Goal: Task Accomplishment & Management: Use online tool/utility

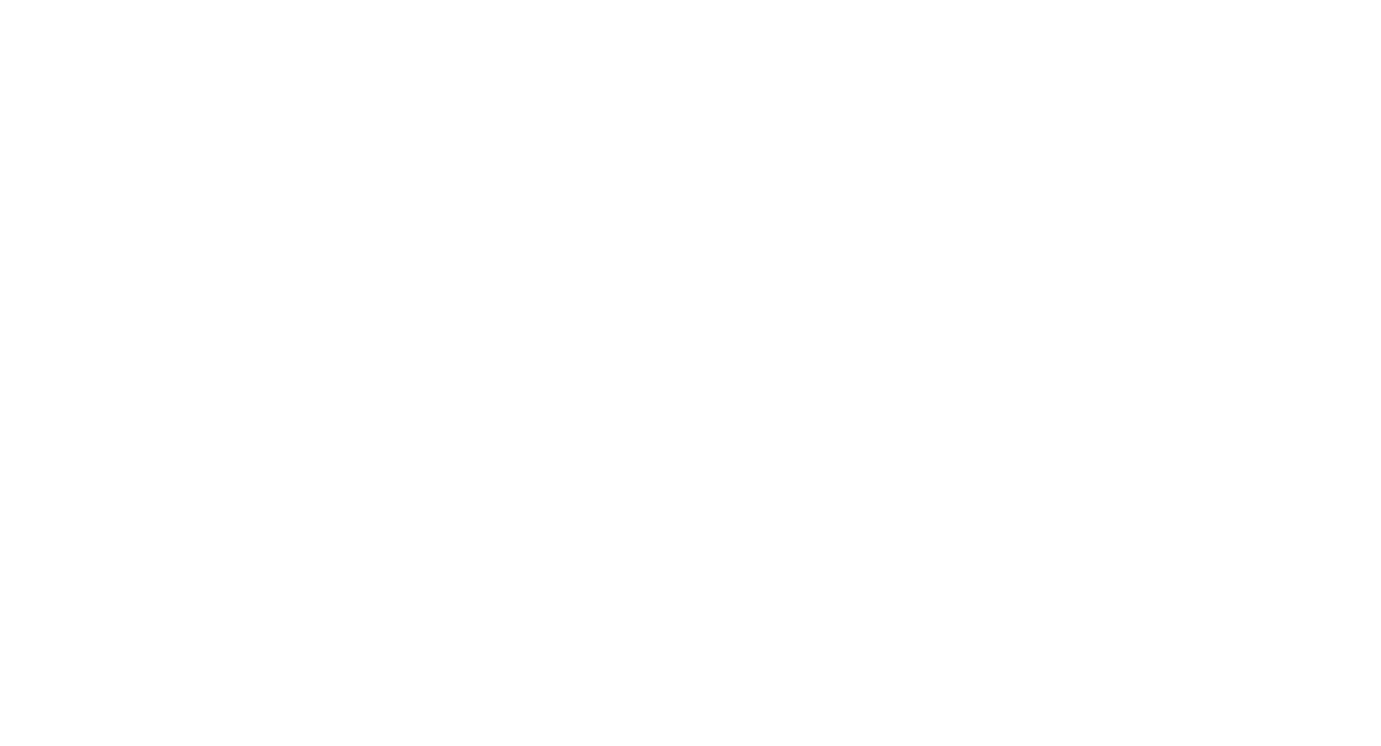
select select "Song"
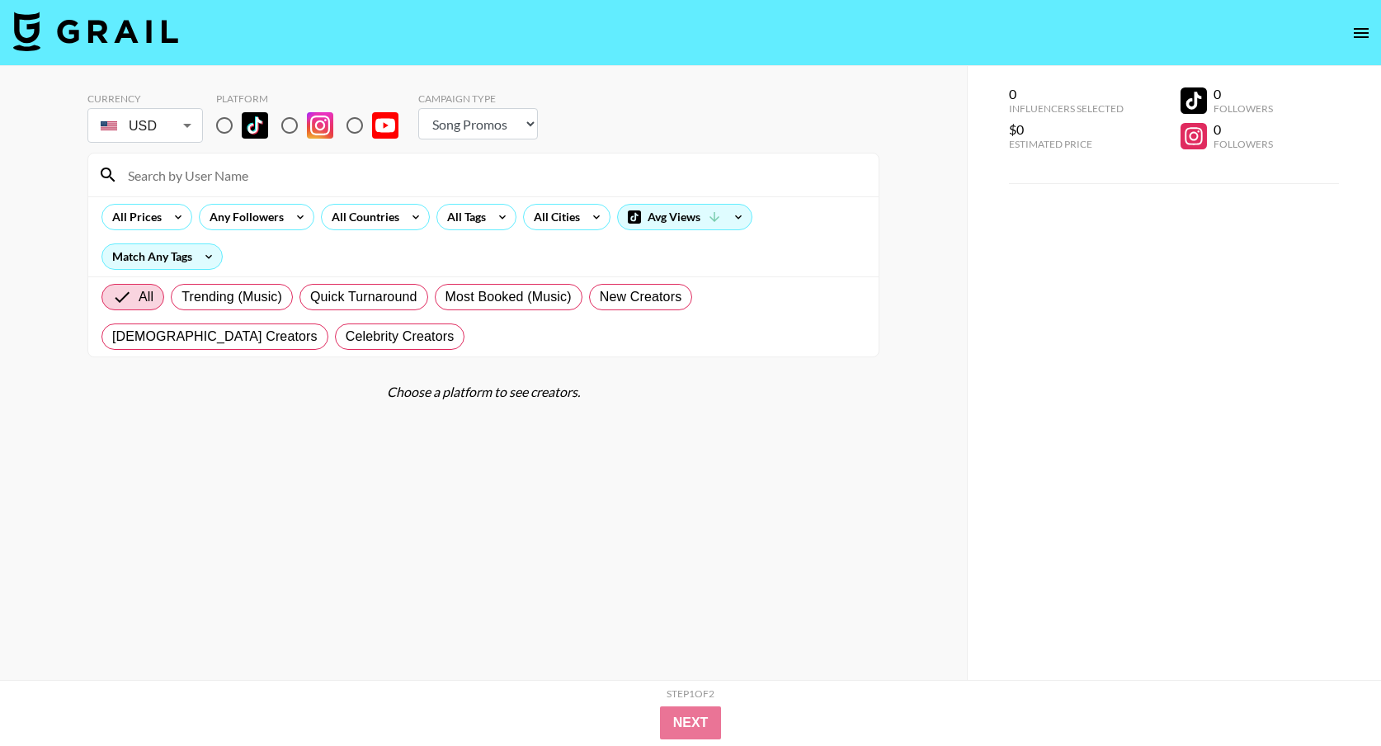
click at [220, 129] on input "radio" at bounding box center [224, 125] width 35 height 35
radio input "true"
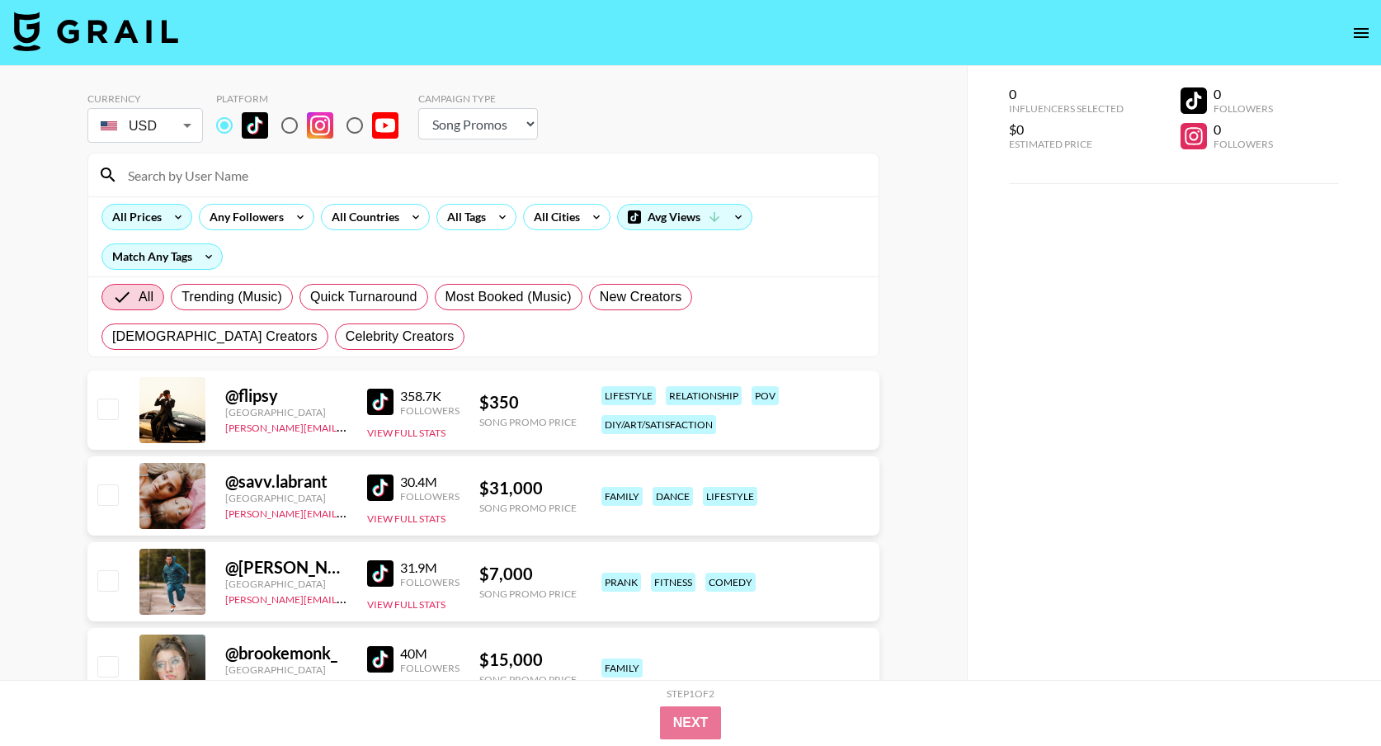
click at [165, 211] on icon at bounding box center [178, 217] width 26 height 25
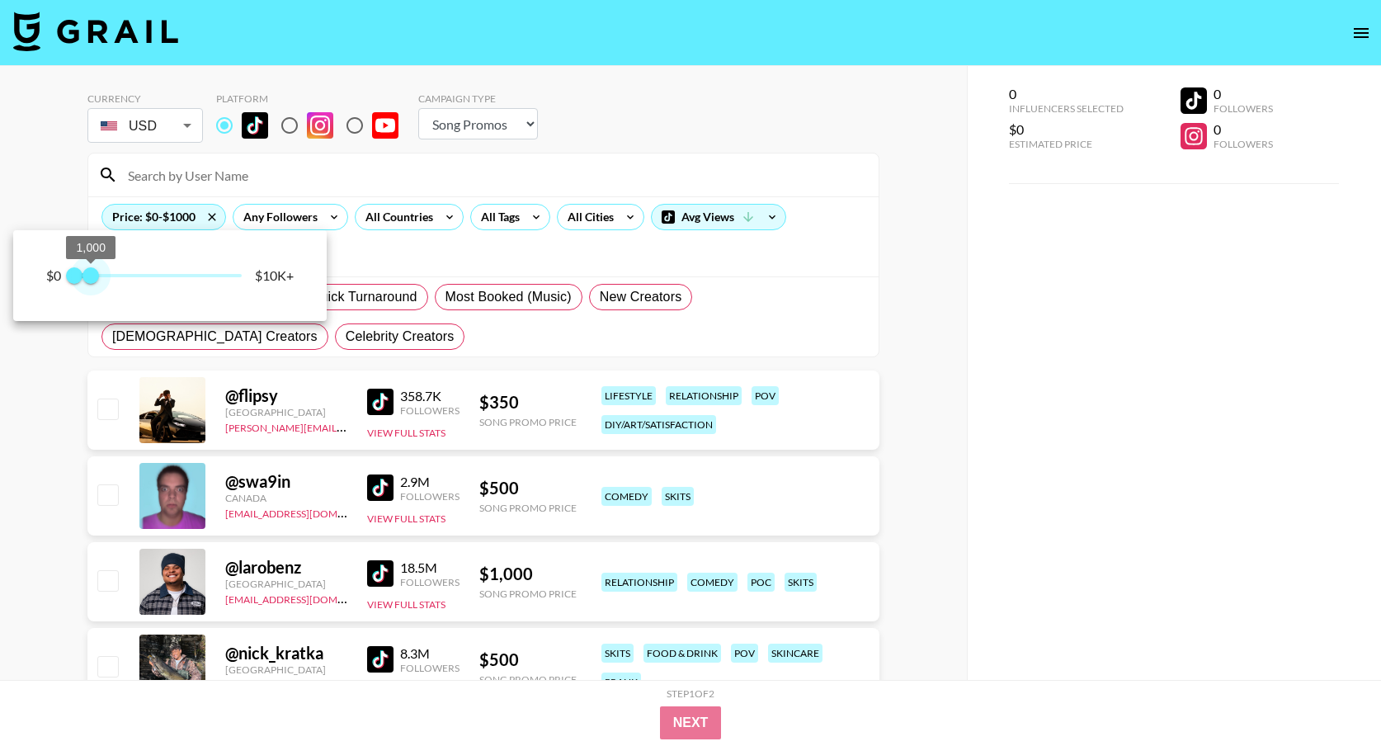
type input "750"
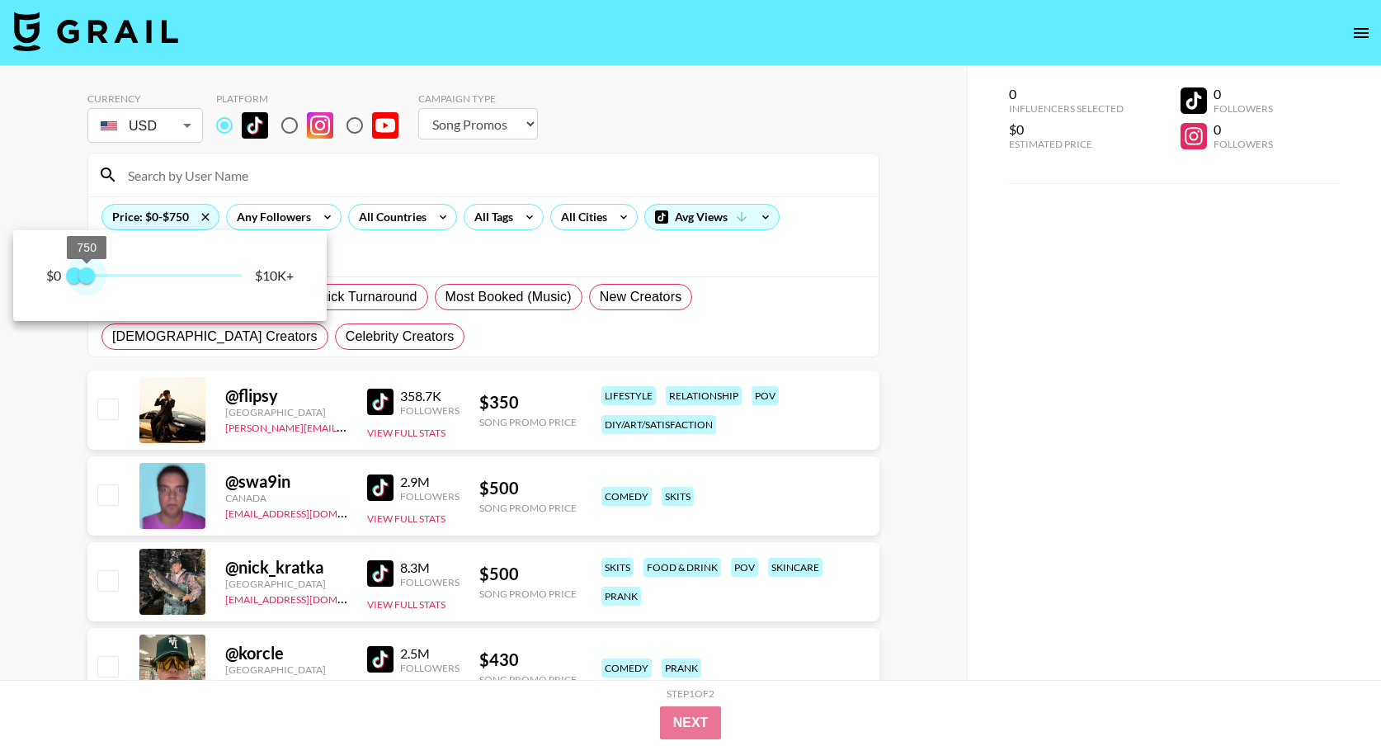
drag, startPoint x: 186, startPoint y: 278, endPoint x: 125, endPoint y: 276, distance: 60.2
click at [87, 284] on span "750" at bounding box center [86, 275] width 16 height 16
click at [534, 236] on div at bounding box center [690, 373] width 1381 height 746
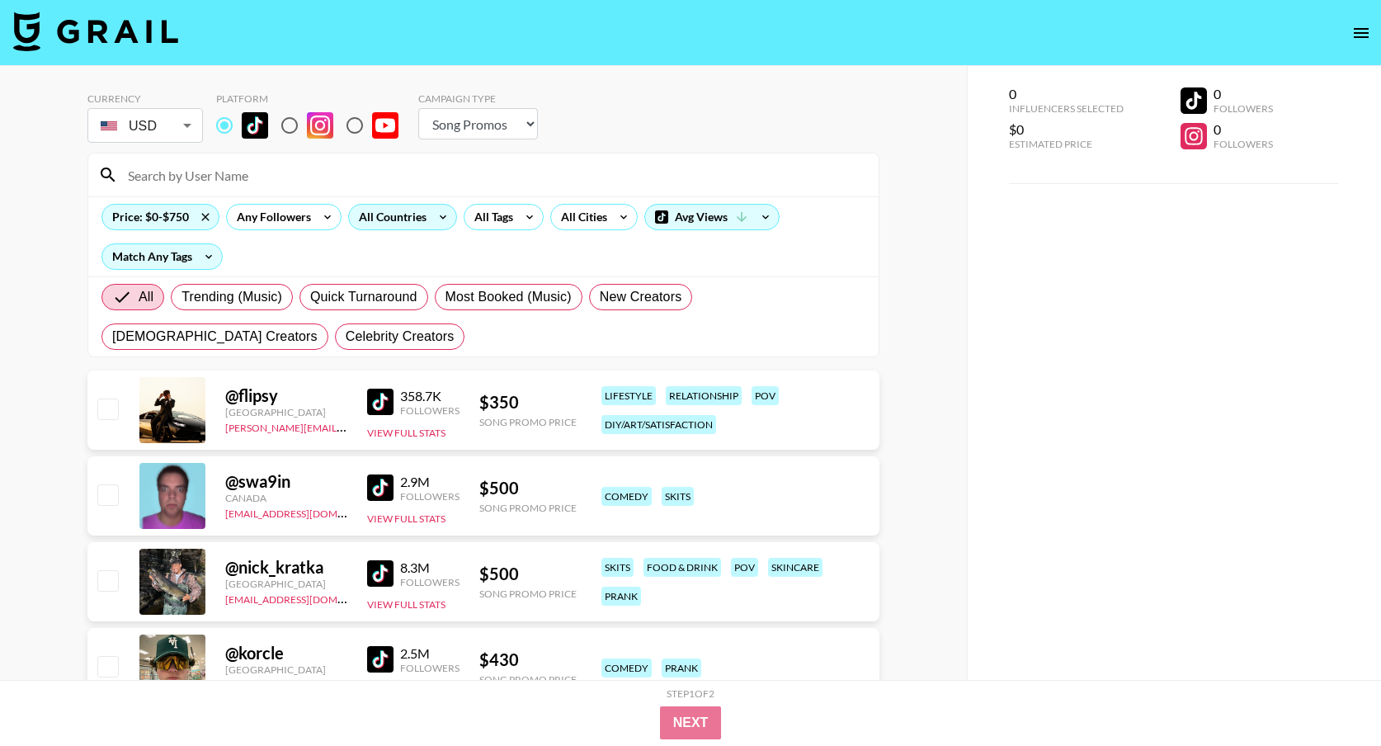
click at [389, 222] on div "All Countries" at bounding box center [389, 217] width 81 height 25
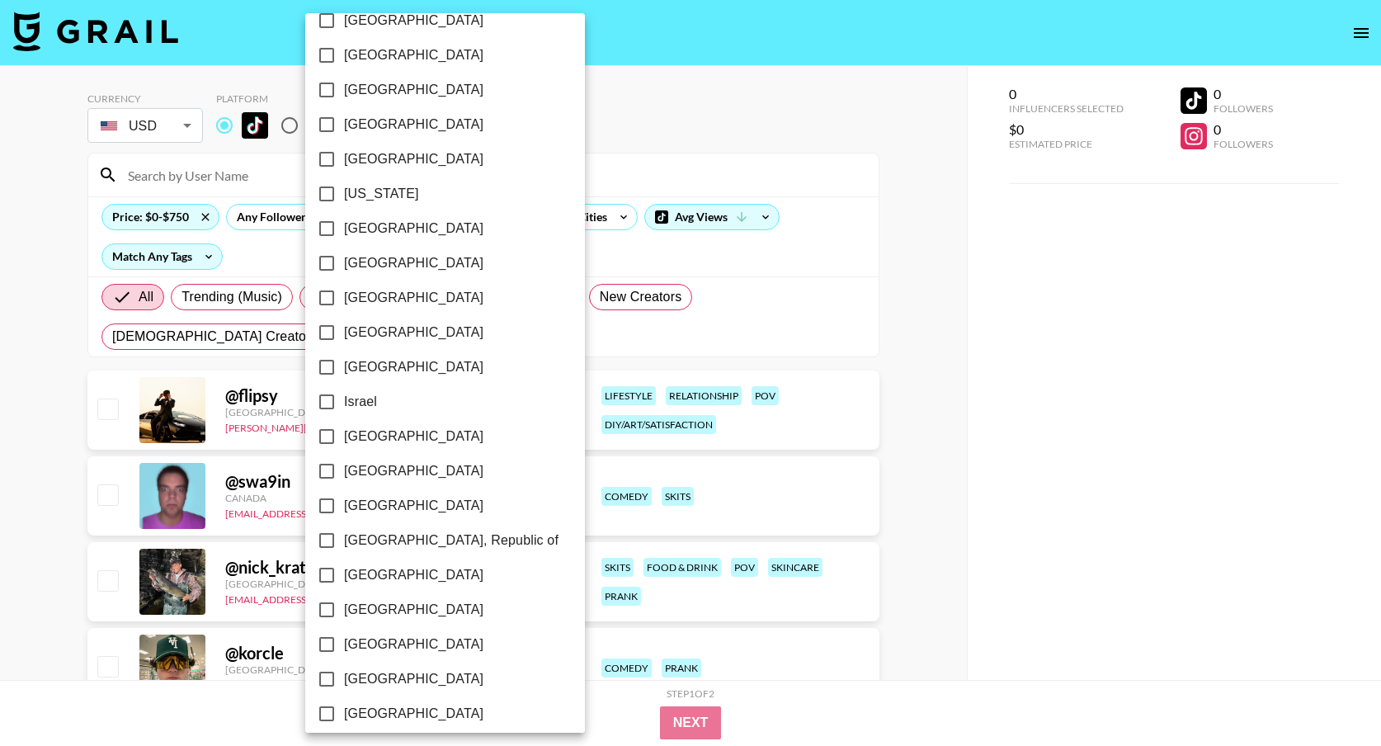
scroll to position [1178, 0]
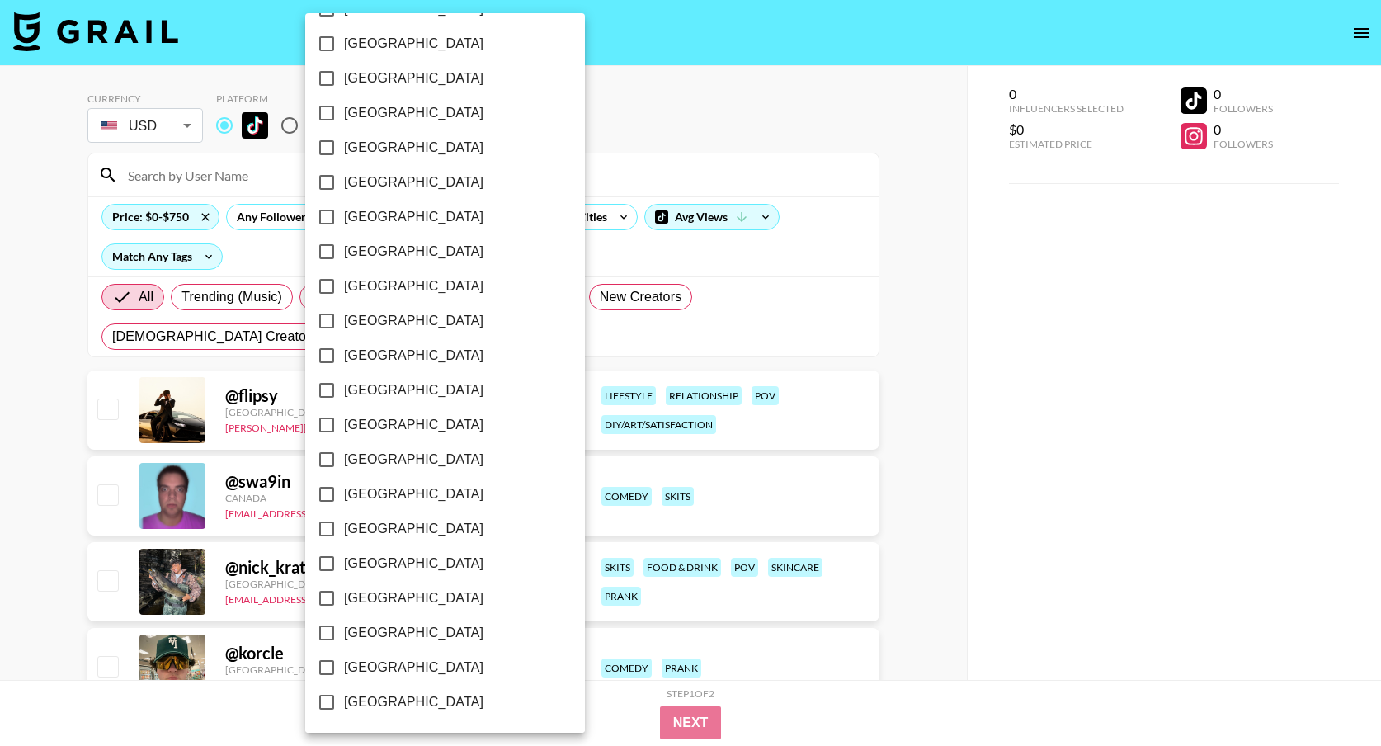
click at [330, 663] on input "[GEOGRAPHIC_DATA]" at bounding box center [326, 667] width 35 height 35
checkbox input "true"
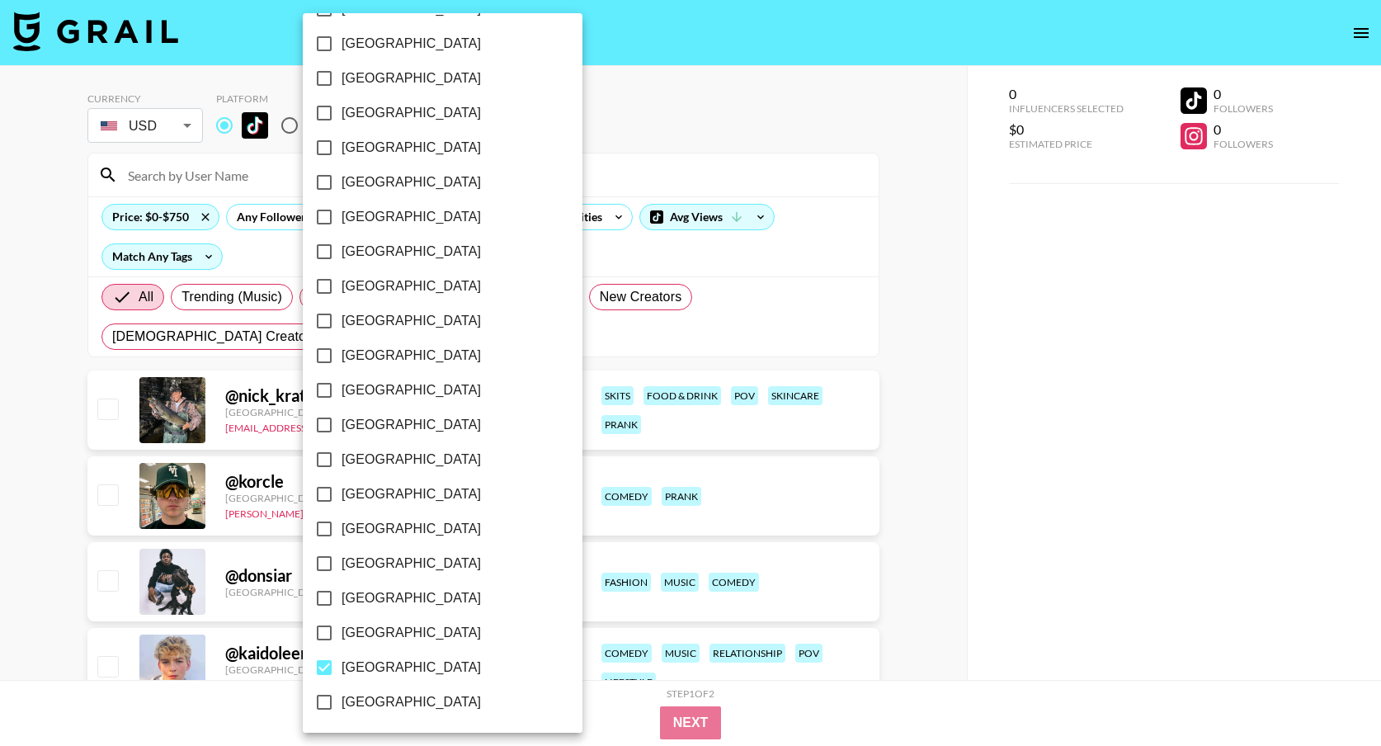
drag, startPoint x: 929, startPoint y: 376, endPoint x: 768, endPoint y: 379, distance: 160.9
click at [929, 376] on div at bounding box center [690, 373] width 1381 height 746
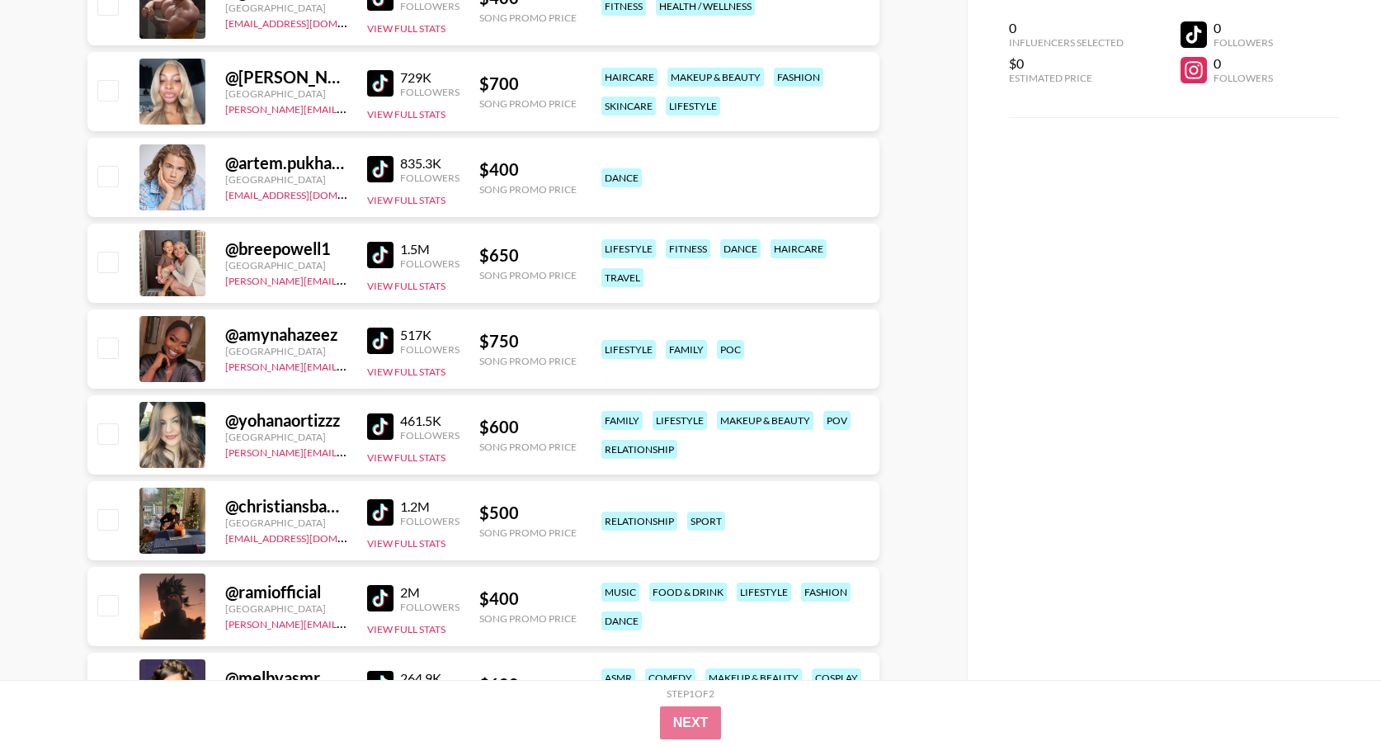
scroll to position [2212, 0]
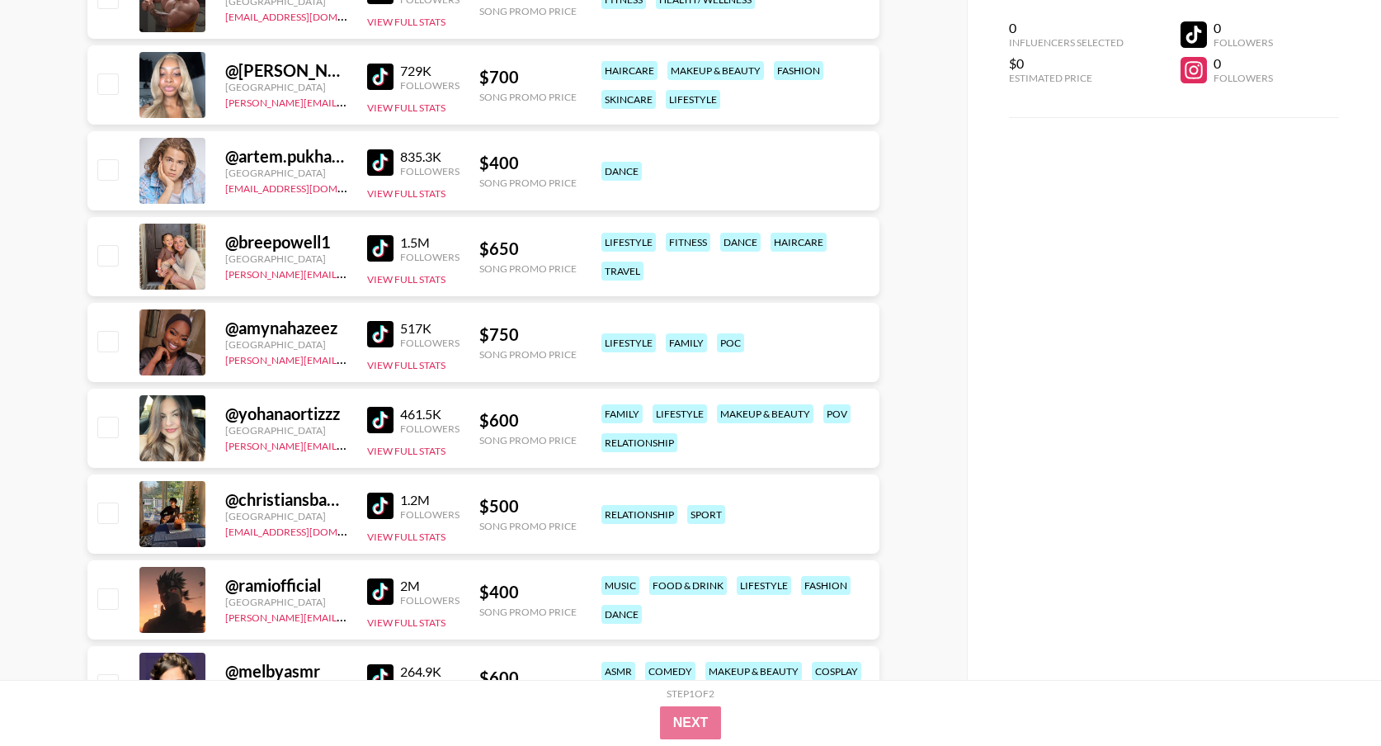
click at [388, 418] on img at bounding box center [380, 420] width 26 height 26
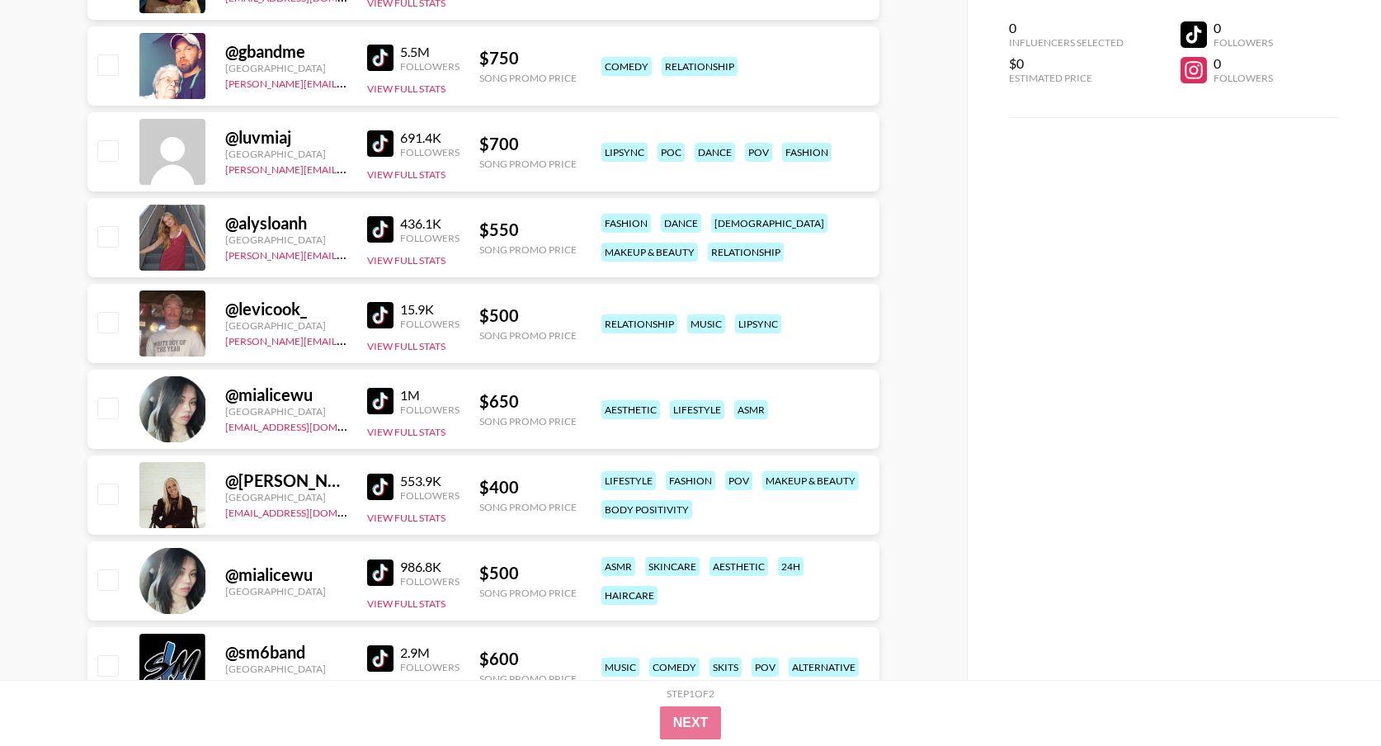
scroll to position [3269, 0]
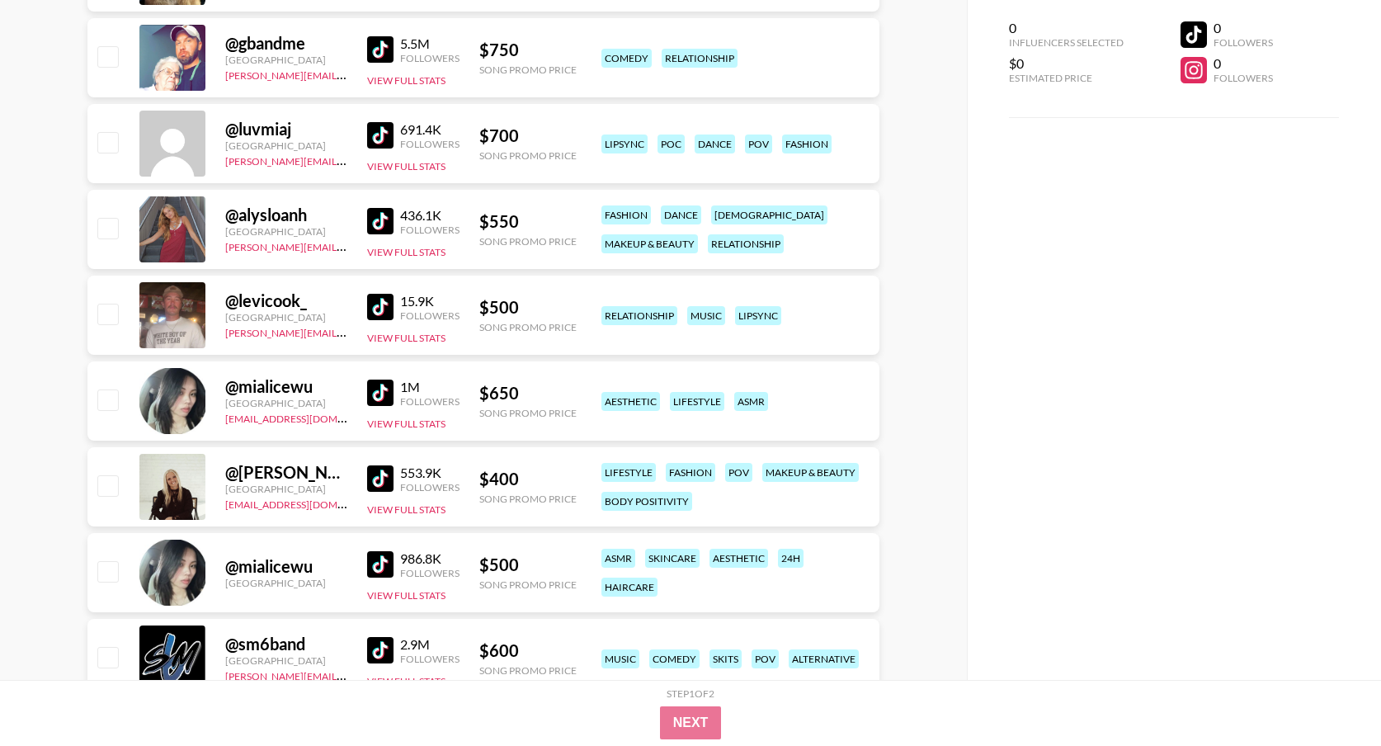
click at [392, 221] on img at bounding box center [380, 221] width 26 height 26
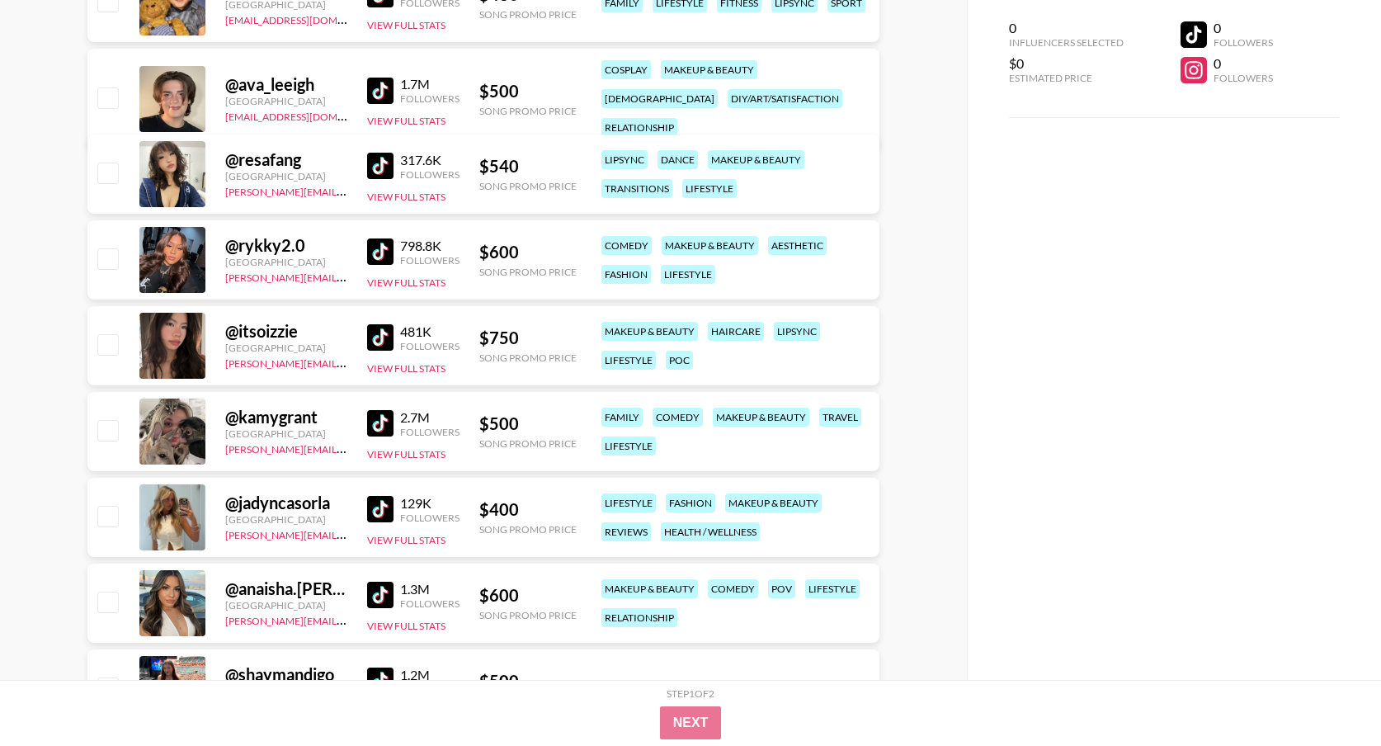
scroll to position [4707, 0]
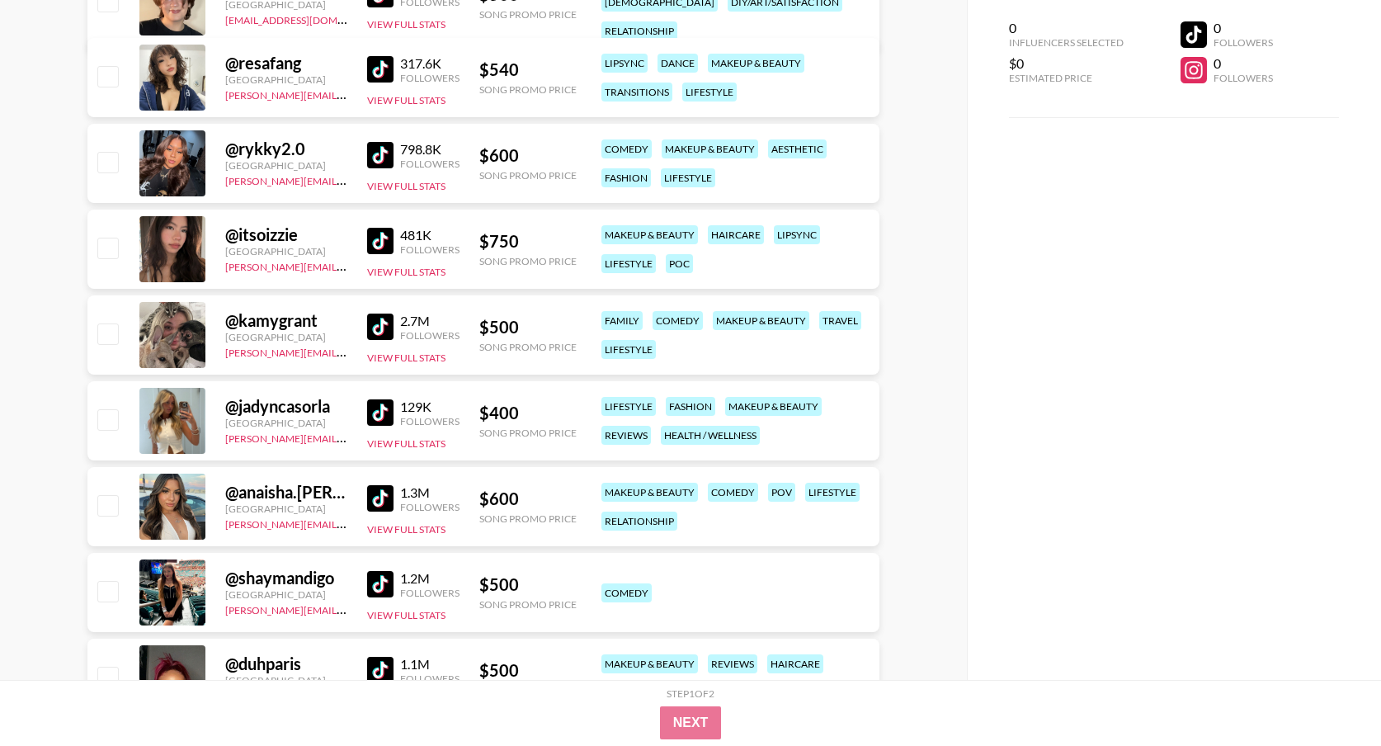
click at [375, 332] on img at bounding box center [380, 326] width 26 height 26
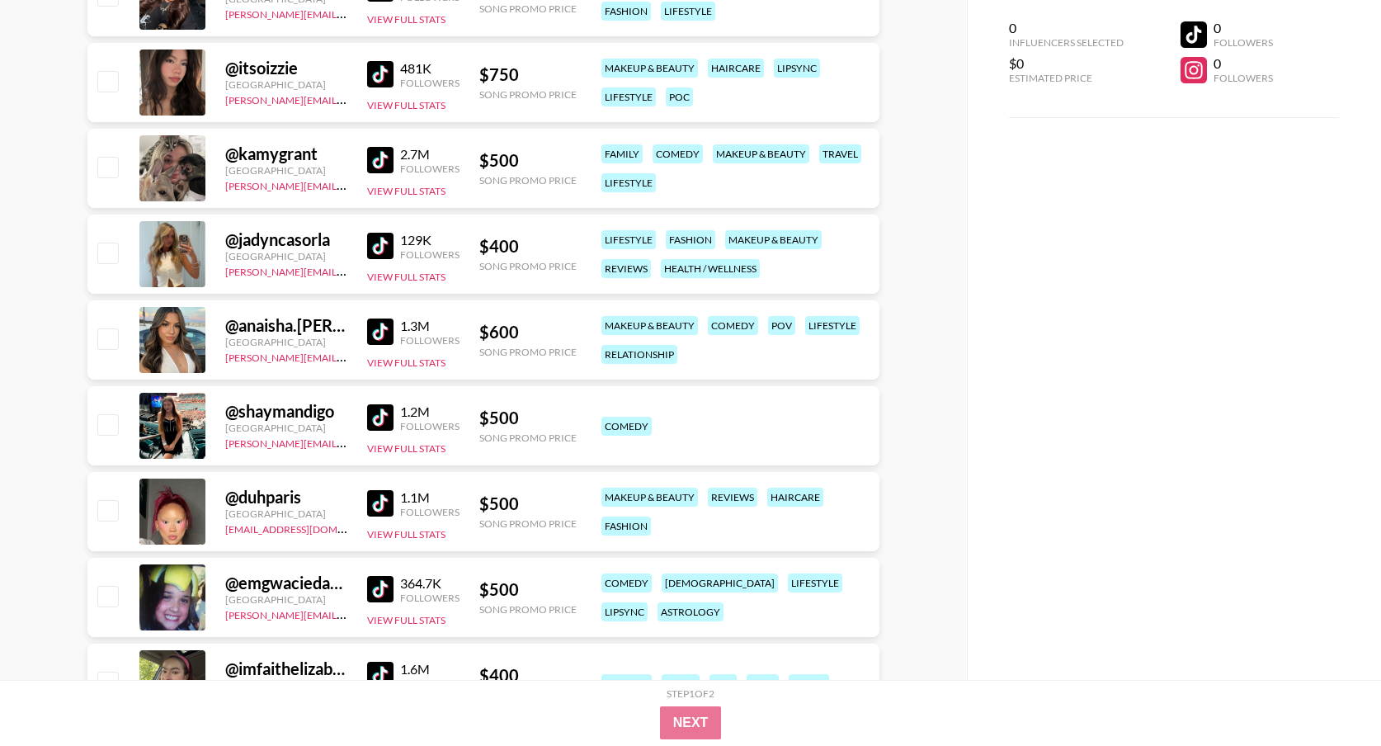
scroll to position [4877, 0]
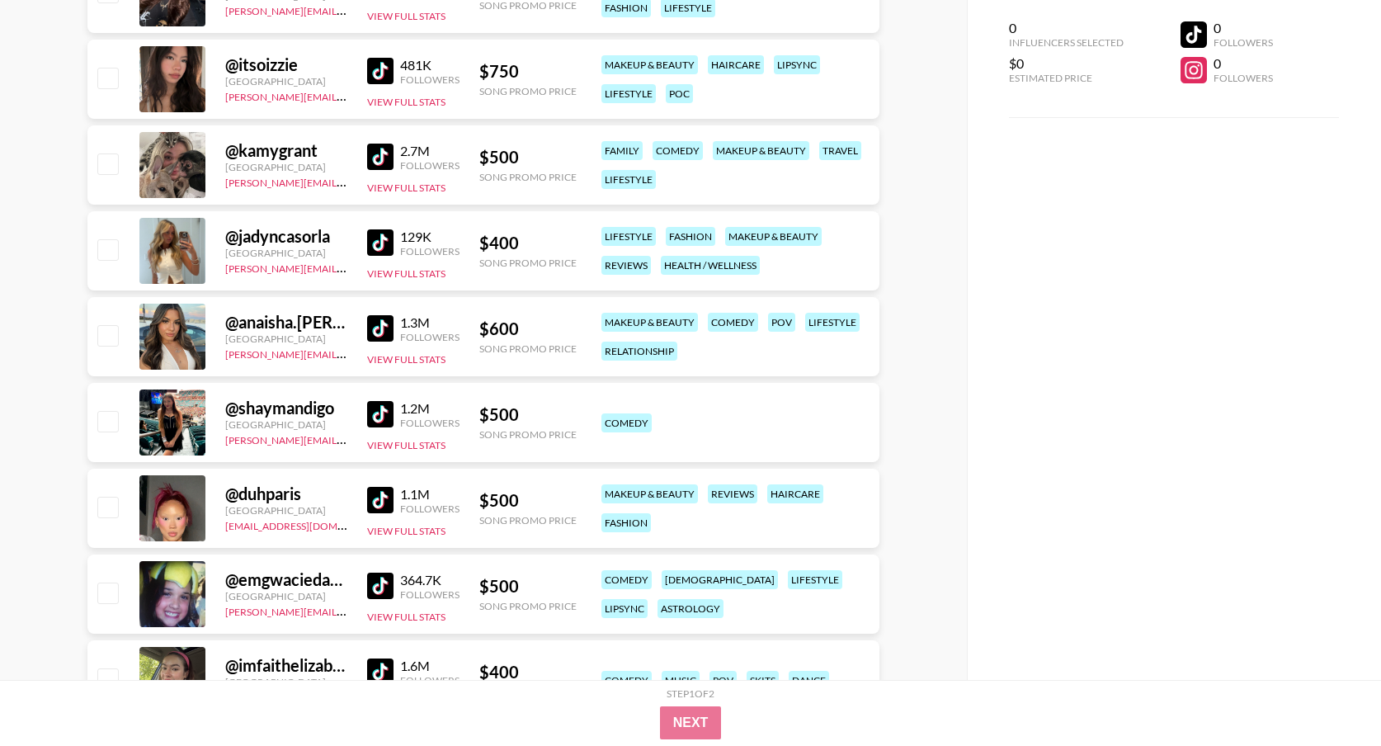
click at [386, 323] on img at bounding box center [380, 328] width 26 height 26
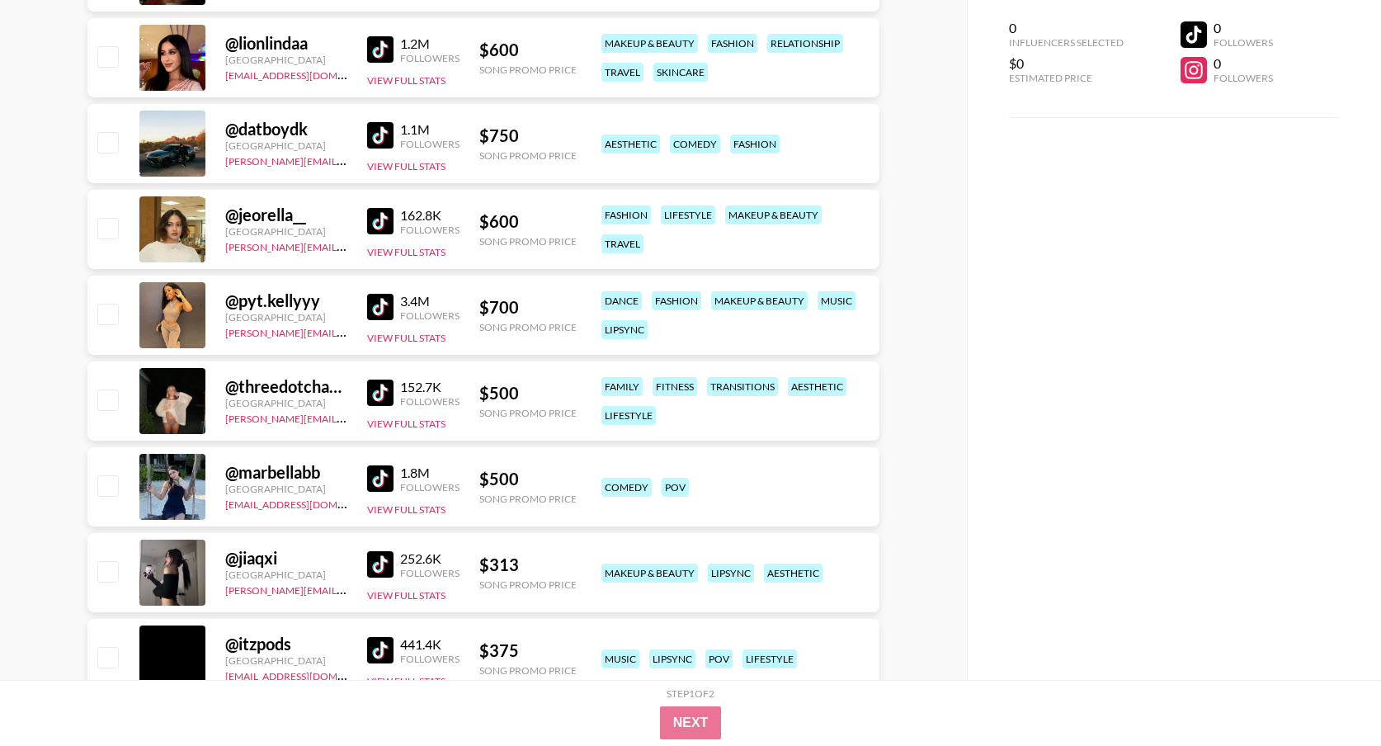
scroll to position [6086, 0]
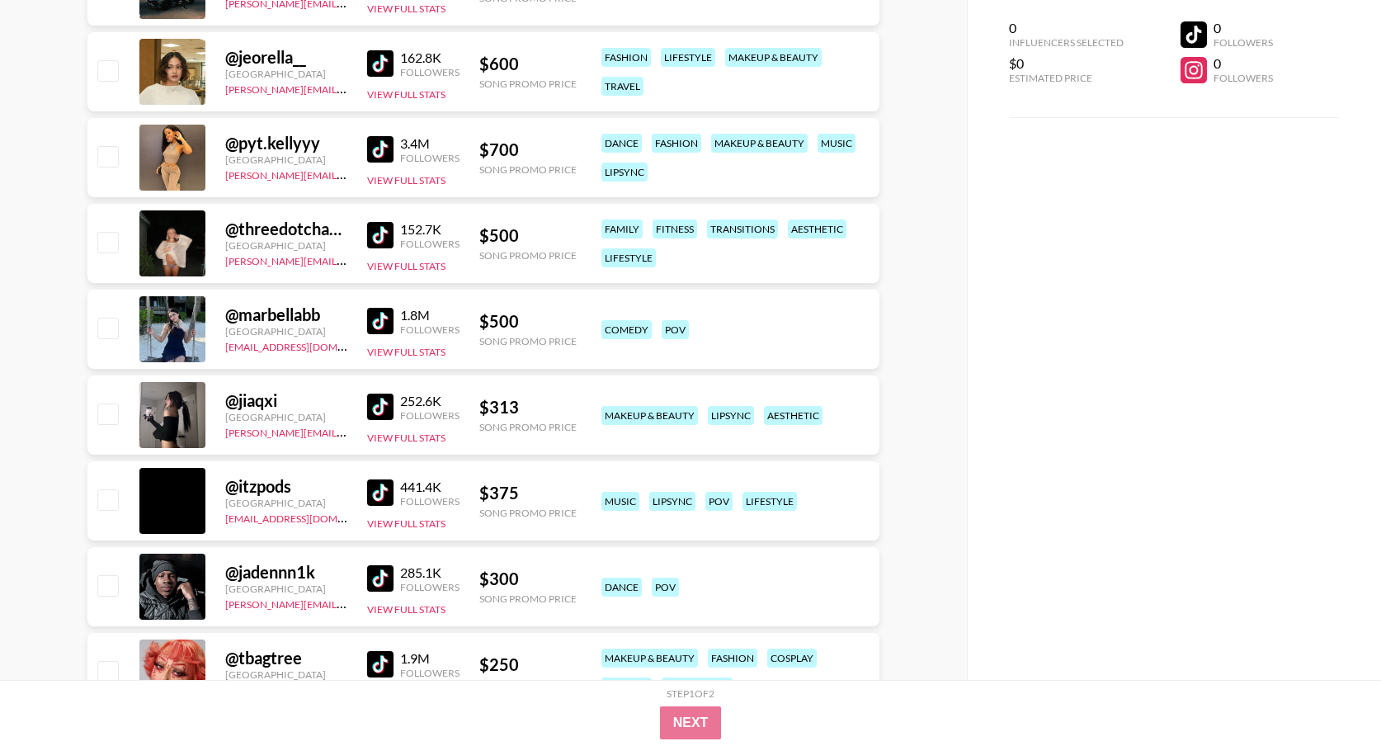
click at [389, 327] on img at bounding box center [380, 321] width 26 height 26
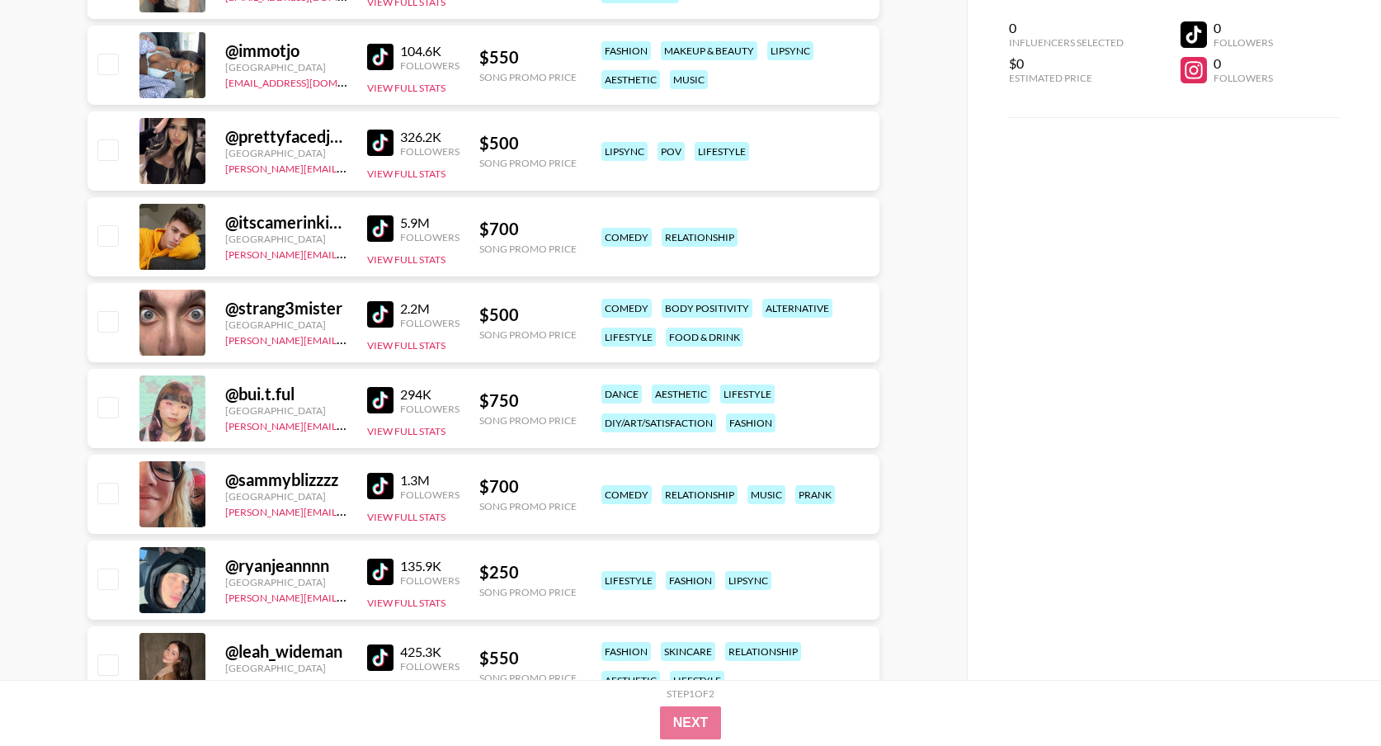
scroll to position [7745, 0]
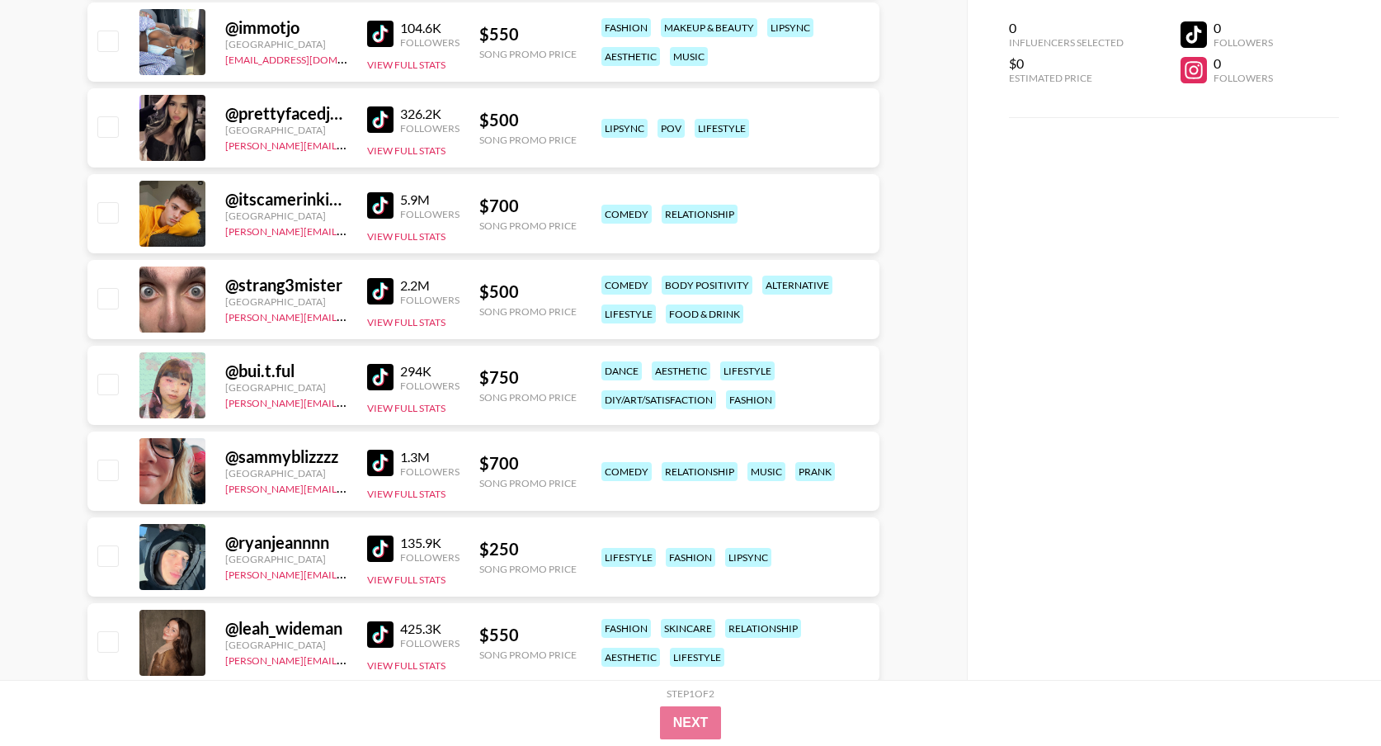
click at [393, 210] on img at bounding box center [380, 205] width 26 height 26
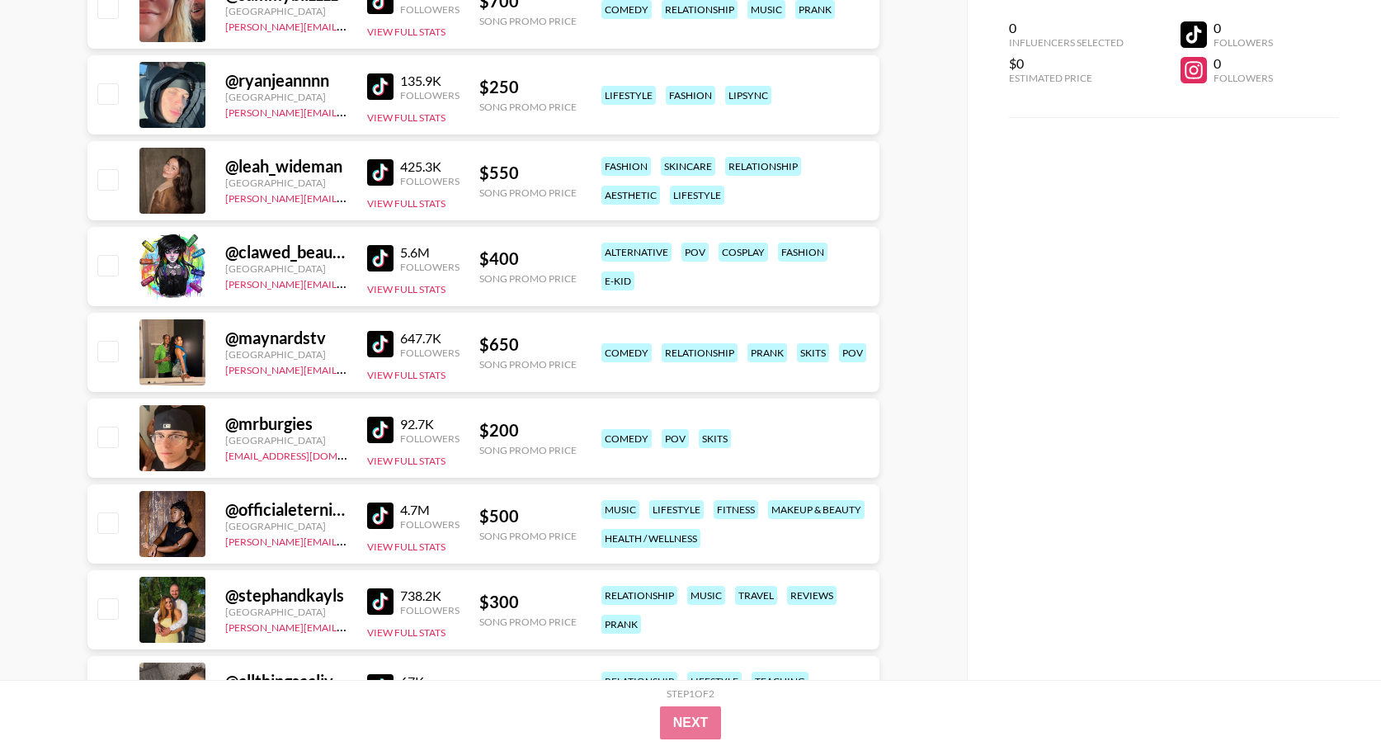
scroll to position [8216, 0]
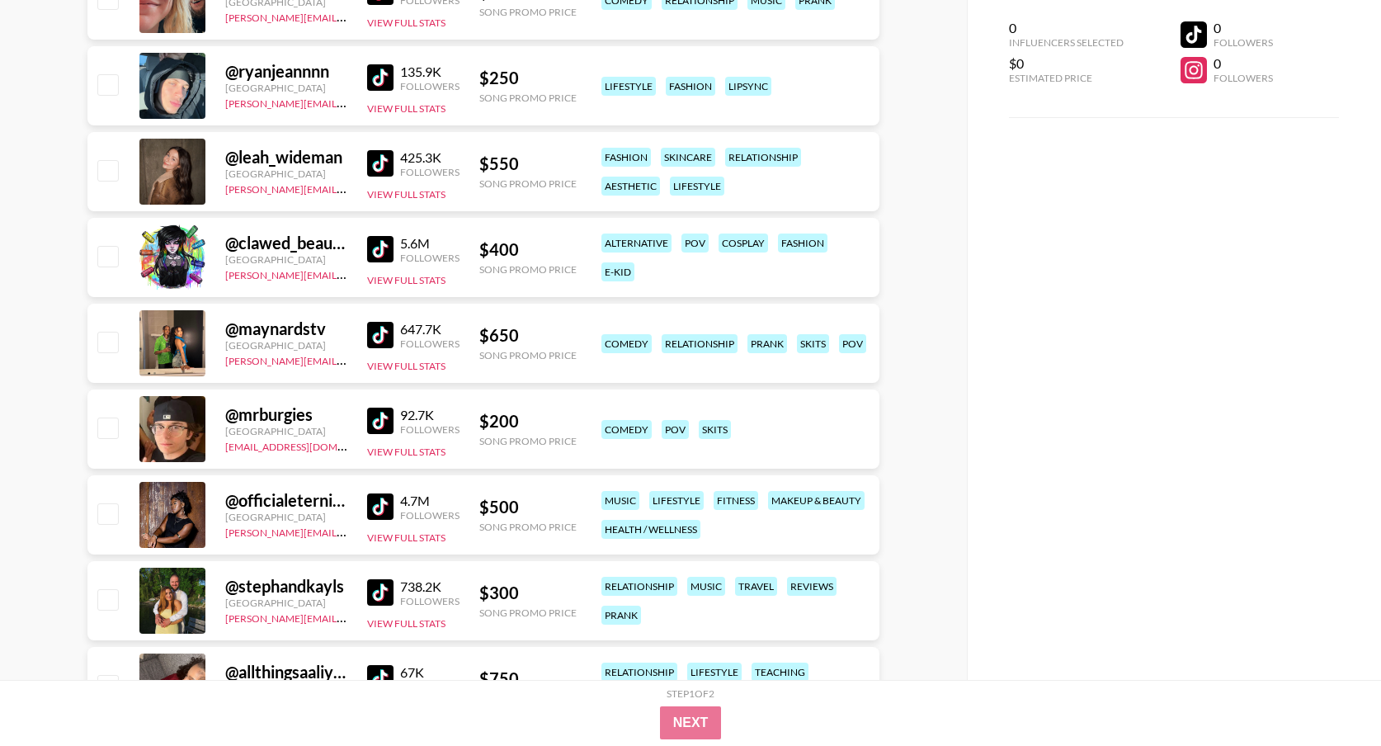
click at [374, 159] on img at bounding box center [380, 163] width 26 height 26
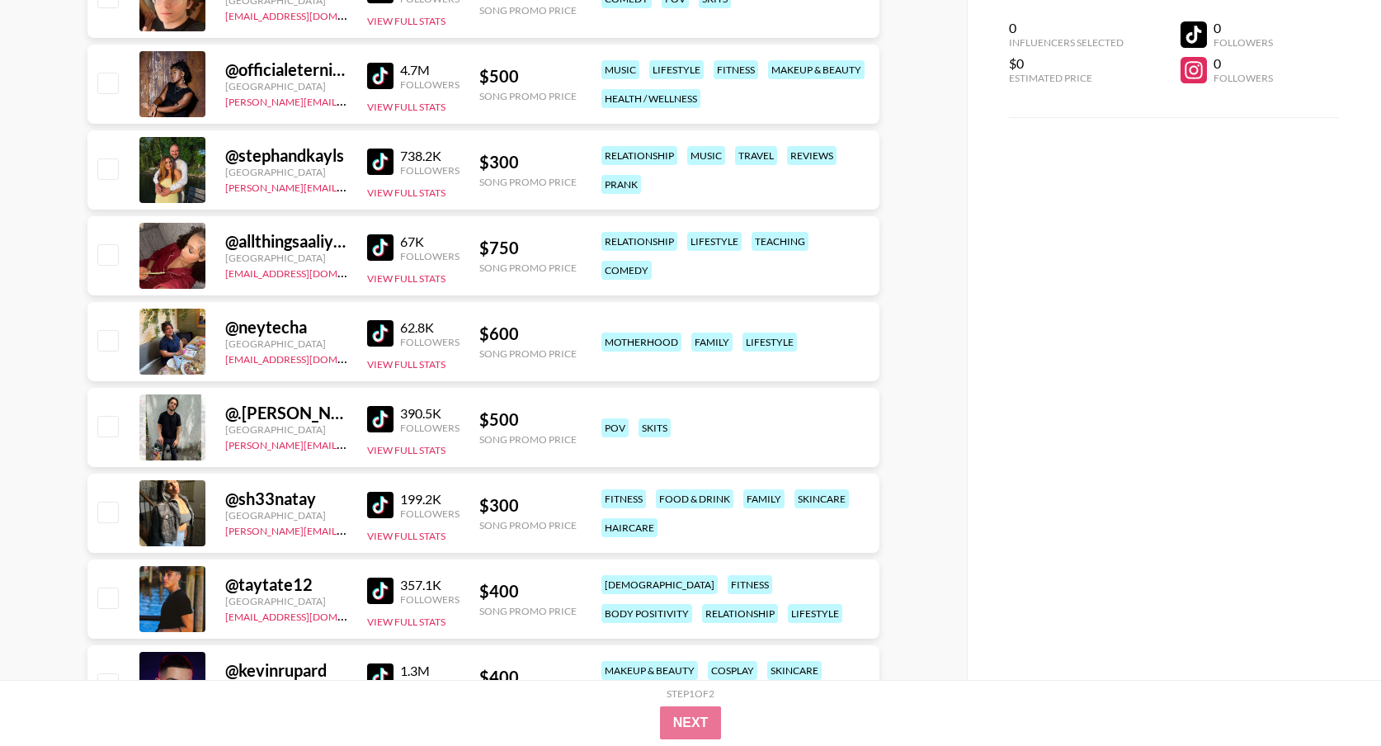
scroll to position [8659, 0]
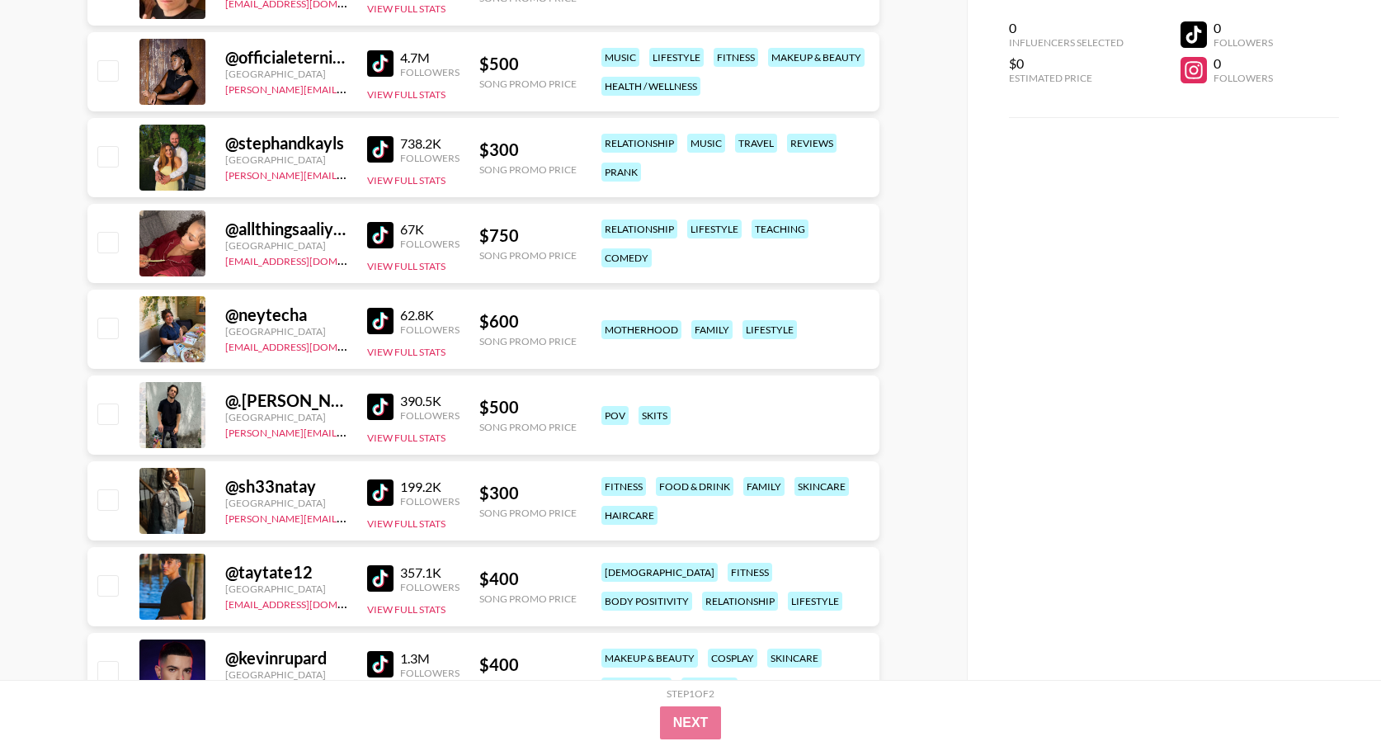
click at [374, 402] on img at bounding box center [380, 406] width 26 height 26
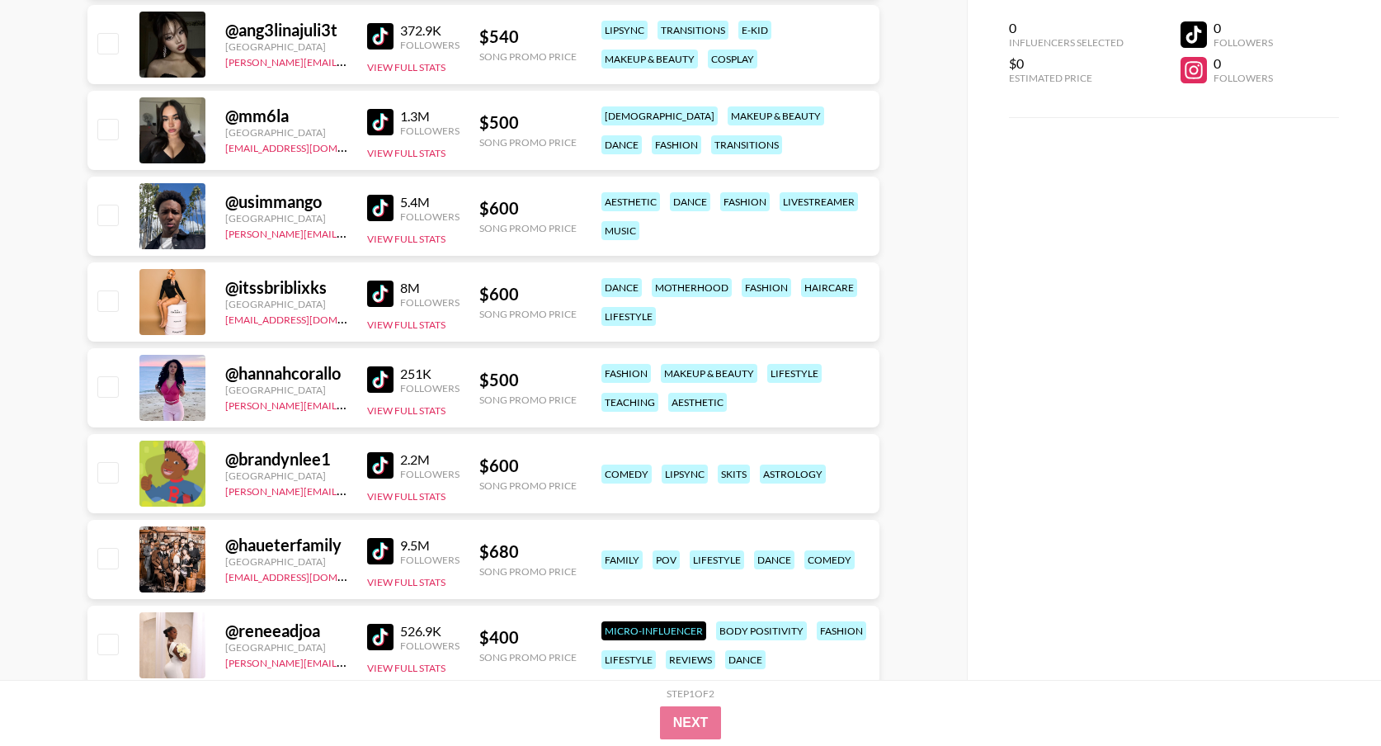
scroll to position [10143, 0]
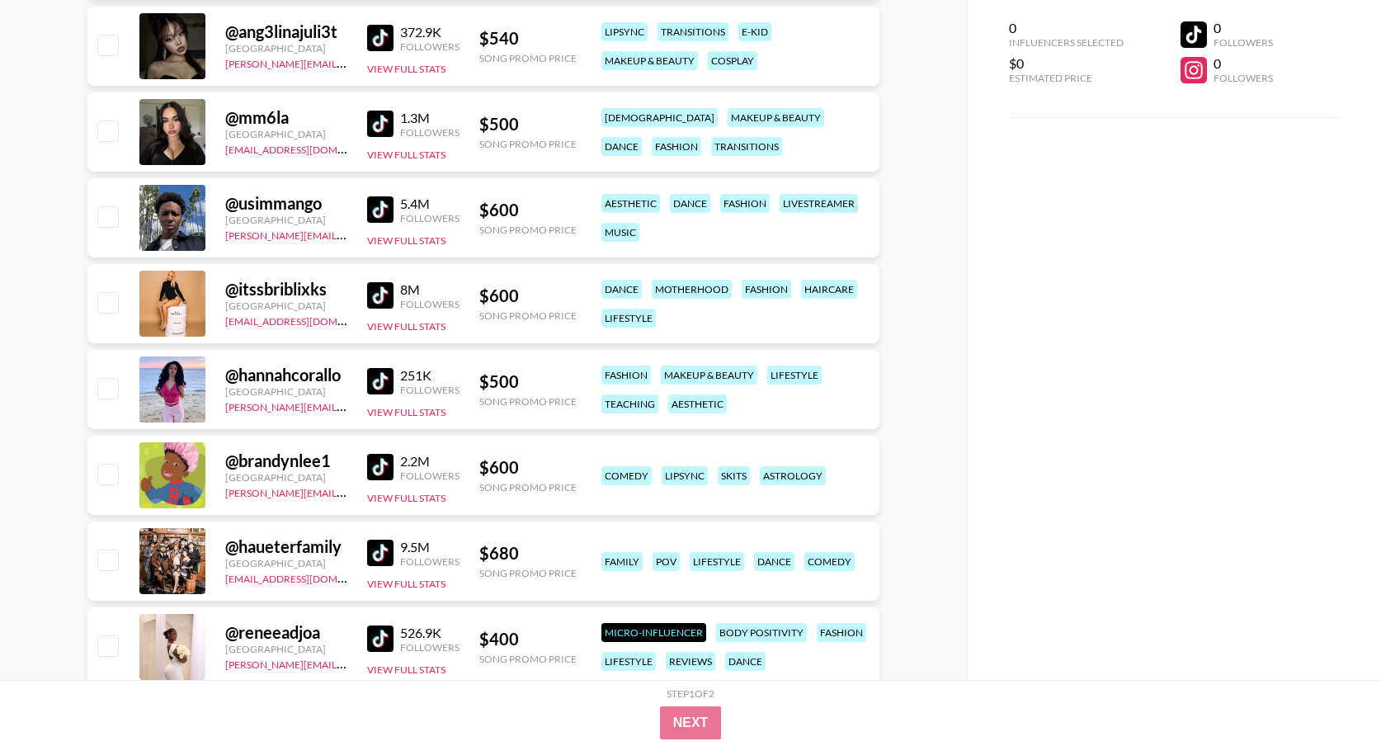
click at [384, 116] on img at bounding box center [380, 124] width 26 height 26
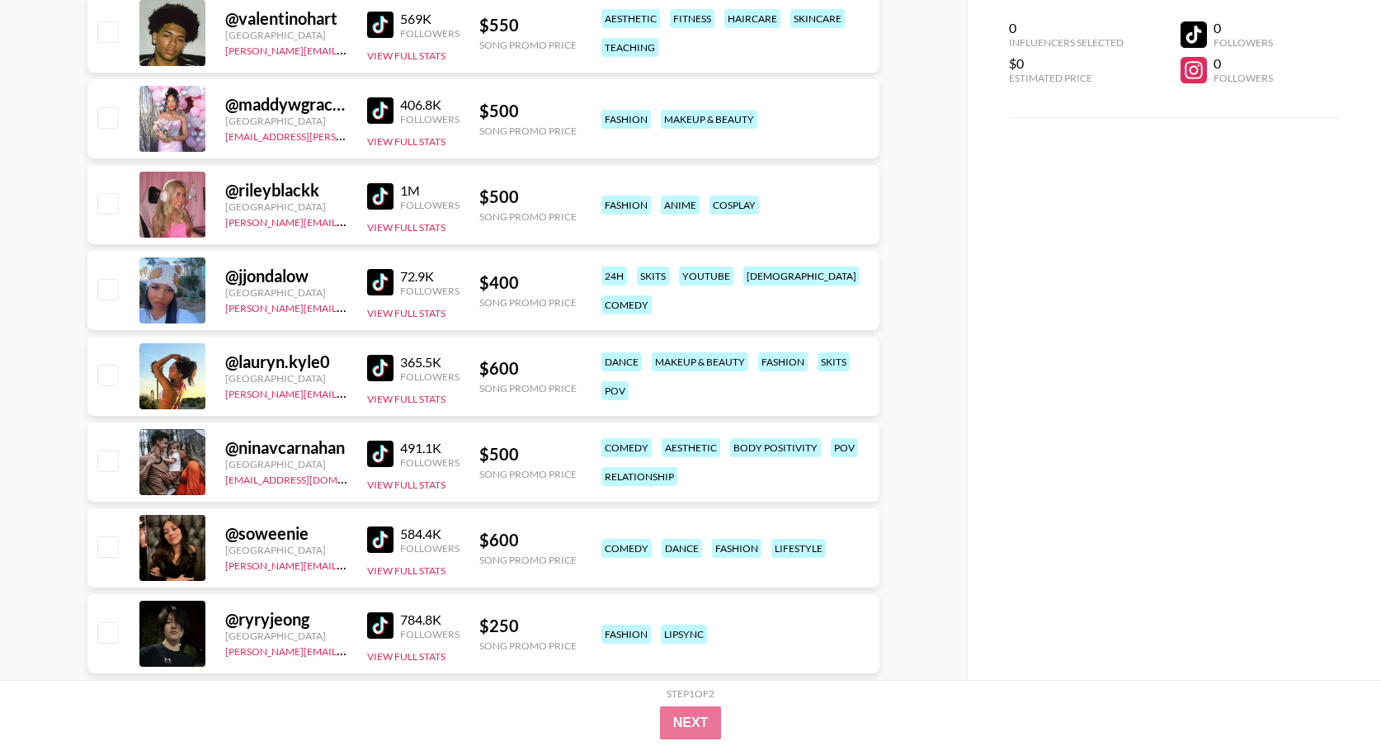
scroll to position [11114, 0]
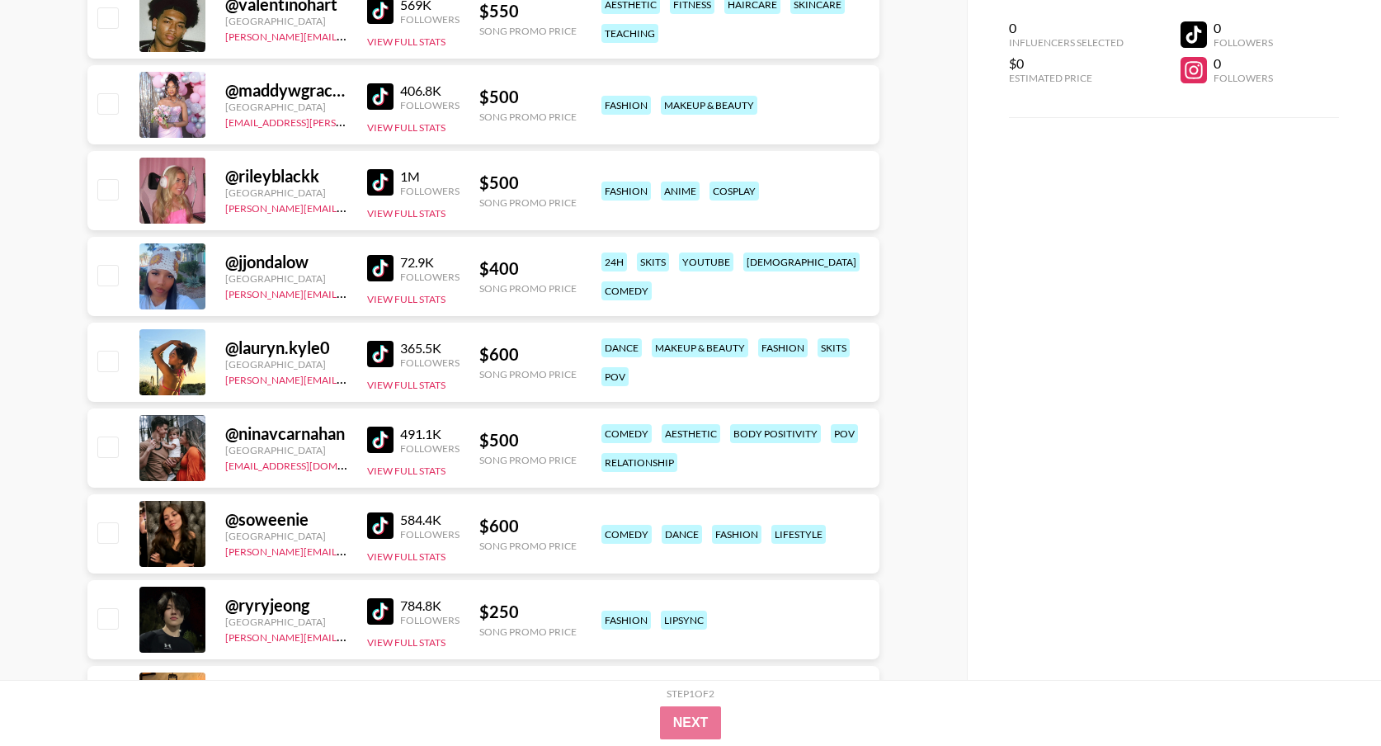
click at [388, 355] on img at bounding box center [380, 354] width 26 height 26
